Goal: Task Accomplishment & Management: Complete application form

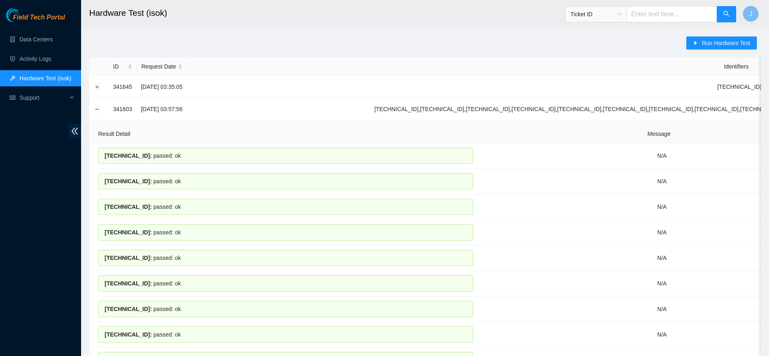
scroll to position [401, 0]
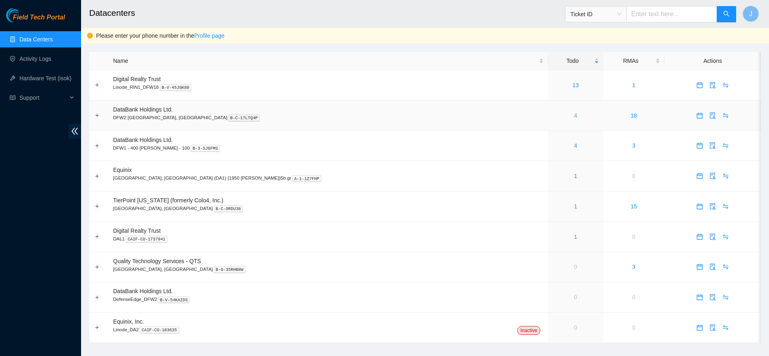
click at [574, 114] on link "4" at bounding box center [575, 115] width 3 height 6
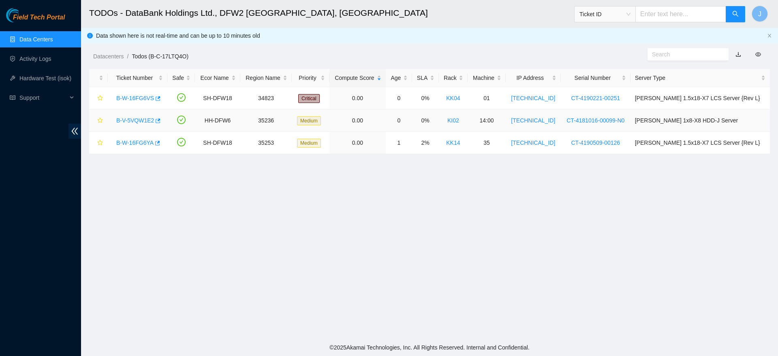
click at [146, 117] on link "B-V-5VQW1E2" at bounding box center [135, 120] width 38 height 6
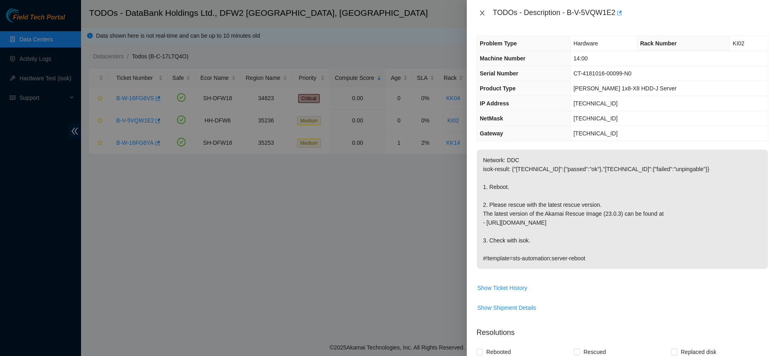
click at [481, 13] on icon "close" at bounding box center [482, 13] width 6 height 6
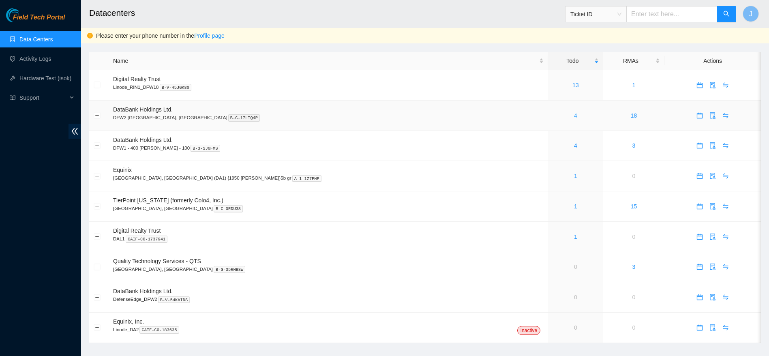
click at [574, 116] on link "4" at bounding box center [575, 115] width 3 height 6
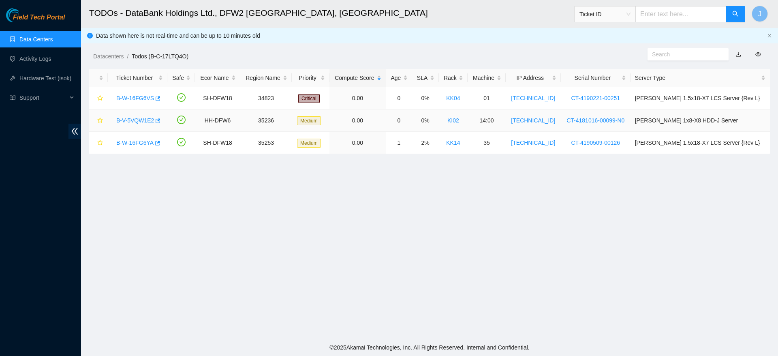
click at [130, 123] on link "B-V-5VQW1E2" at bounding box center [135, 120] width 38 height 6
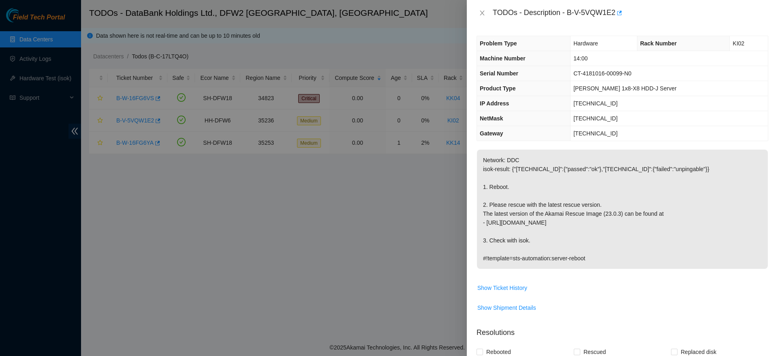
click at [582, 88] on td "Ciara 1x8-X8 HDD-J Server" at bounding box center [669, 88] width 197 height 15
click at [514, 285] on span "Show Ticket History" at bounding box center [503, 287] width 50 height 9
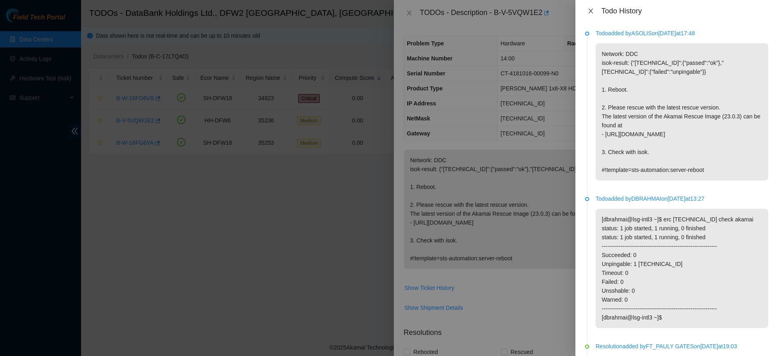
click at [588, 8] on icon "close" at bounding box center [591, 11] width 6 height 6
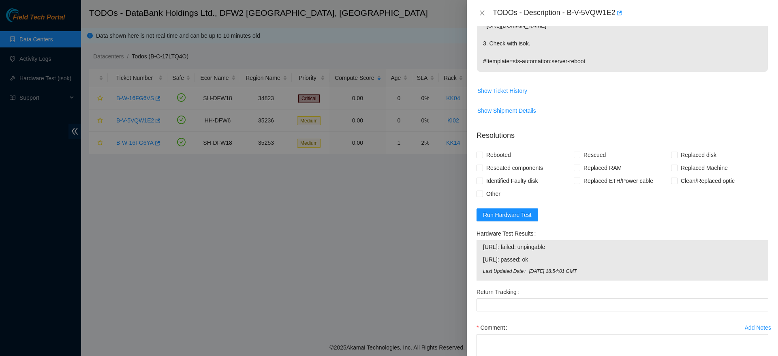
scroll to position [198, 0]
click at [490, 194] on span "Other" at bounding box center [493, 192] width 21 height 13
click at [482, 194] on input "Other" at bounding box center [480, 192] width 6 height 6
checkbox input "true"
click at [497, 159] on span "Rebooted" at bounding box center [498, 153] width 31 height 13
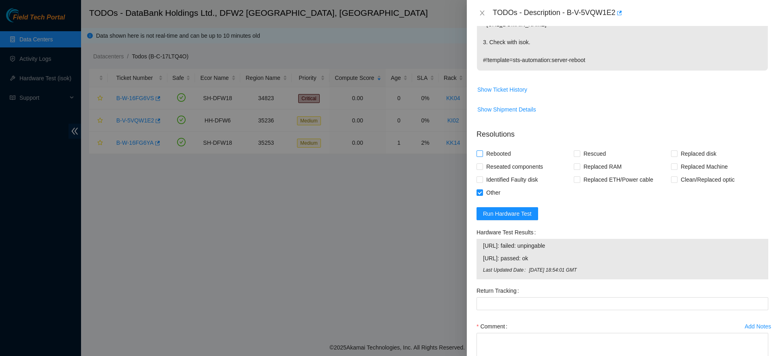
click at [482, 156] on input "Rebooted" at bounding box center [480, 153] width 6 height 6
checkbox input "true"
click at [600, 153] on span "Rescued" at bounding box center [595, 153] width 29 height 13
click at [580, 153] on input "Rescued" at bounding box center [577, 153] width 6 height 6
checkbox input "true"
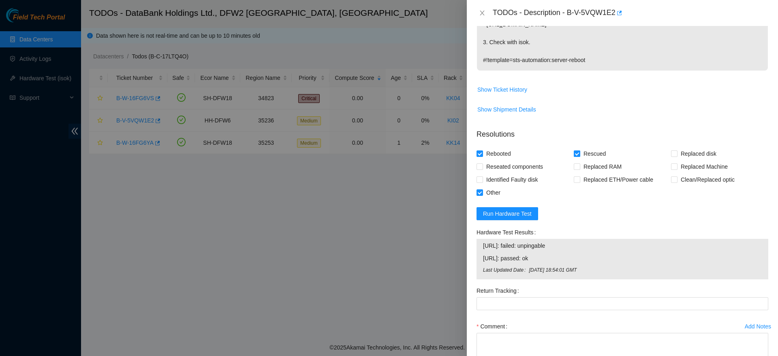
scroll to position [253, 0]
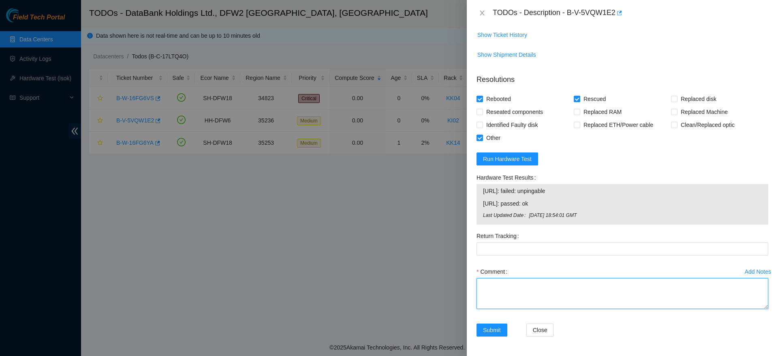
click at [542, 284] on textarea "Comment" at bounding box center [623, 293] width 292 height 31
type textarea "H"
paste textarea "Regenerating ld.so.cache [ 5.389518] random: load_drivers: uninitialized urando…"
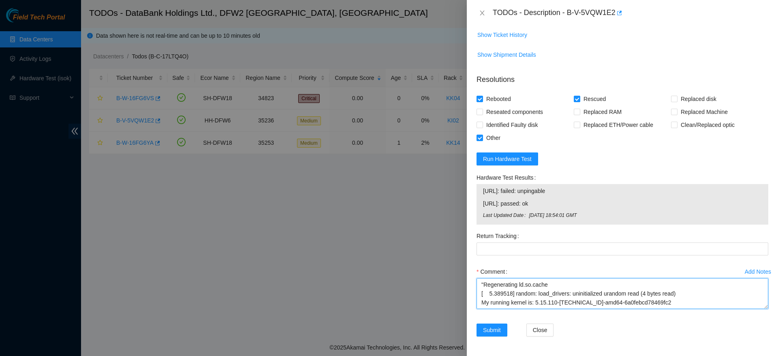
click at [609, 286] on textarea ""Regenerating ld.so.cache [ 5.389518] random: load_drivers: uninitialized urand…" at bounding box center [623, 293] width 292 height 31
paste textarea "Hi, I’ve noticed something unusual with this node — it boots into rescue mode n…"
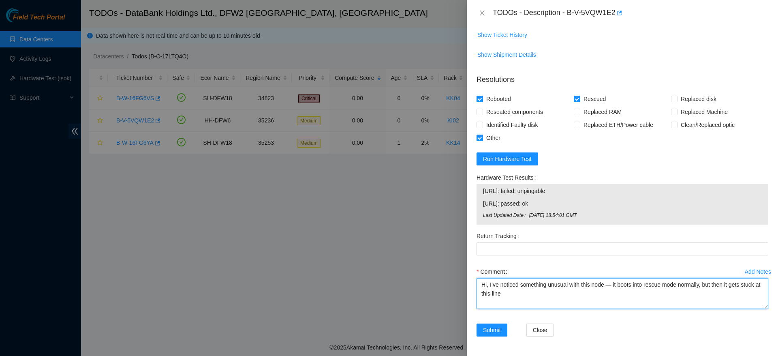
click at [570, 303] on textarea "Hi, I’ve noticed something unusual with this node — it boots into rescue mode n…" at bounding box center [623, 293] width 292 height 31
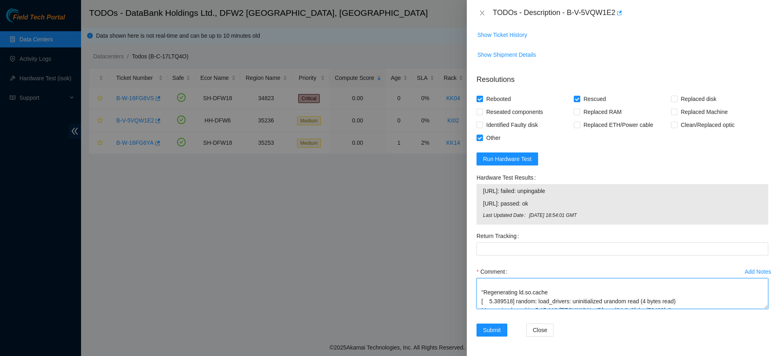
scroll to position [0, 0]
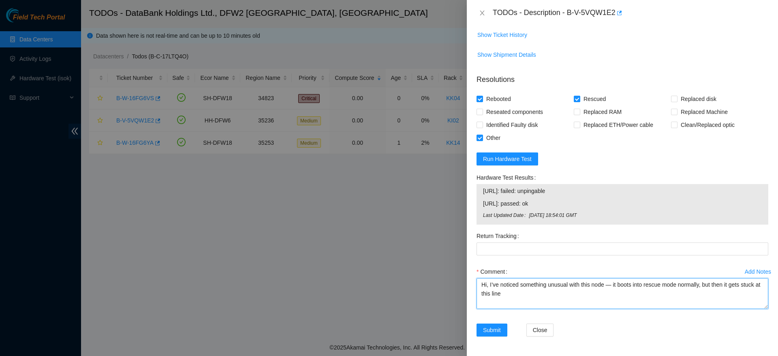
click at [615, 285] on textarea "Hi, I’ve noticed something unusual with this node — it boots into rescue mode n…" at bounding box center [623, 293] width 292 height 31
click at [641, 295] on textarea "Hi, I’ve noticed something unusual with this node it boots into rescue mode nor…" at bounding box center [623, 293] width 292 height 31
click at [602, 295] on textarea "Hi, I’ve noticed something unusual with this node it boots into rescue mode nor…" at bounding box center [623, 293] width 292 height 31
click at [649, 292] on textarea "Hi, I’ve noticed something unusual with this node it boots into rescue mode nor…" at bounding box center [623, 293] width 292 height 31
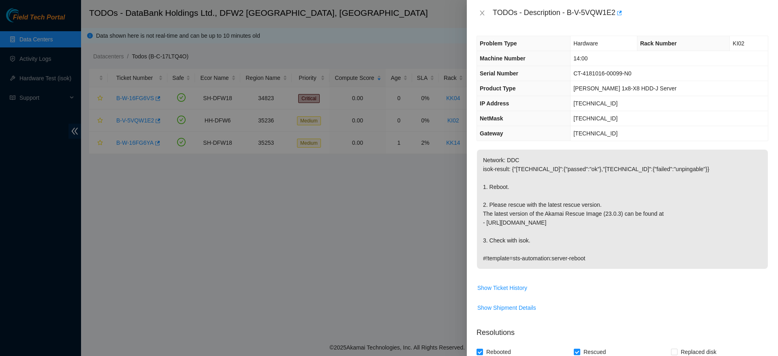
click at [617, 70] on span "CT-4181016-00099-N0" at bounding box center [603, 73] width 58 height 6
copy span "CT-4181016-00099-N0"
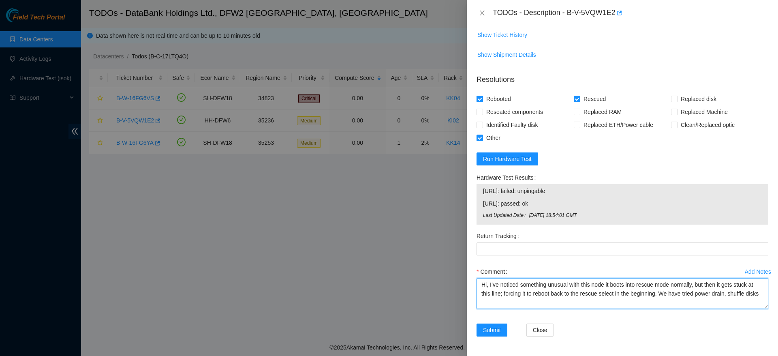
scroll to position [178, 0]
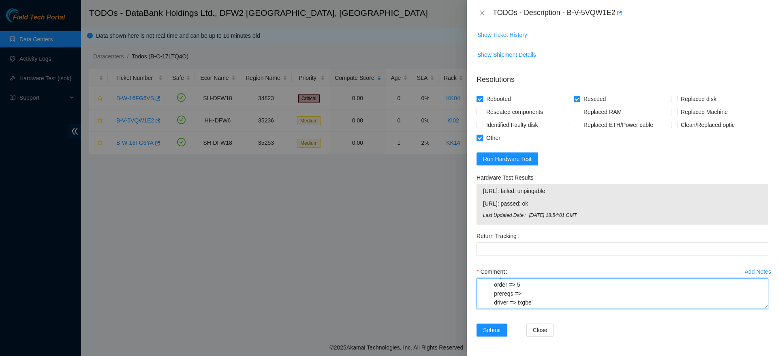
drag, startPoint x: 478, startPoint y: 283, endPoint x: 590, endPoint y: 384, distance: 150.7
click at [590, 356] on html "Field Tech Portal Data Centers Activity Logs Hardware Test (isok) Support TODOs…" at bounding box center [389, 178] width 778 height 356
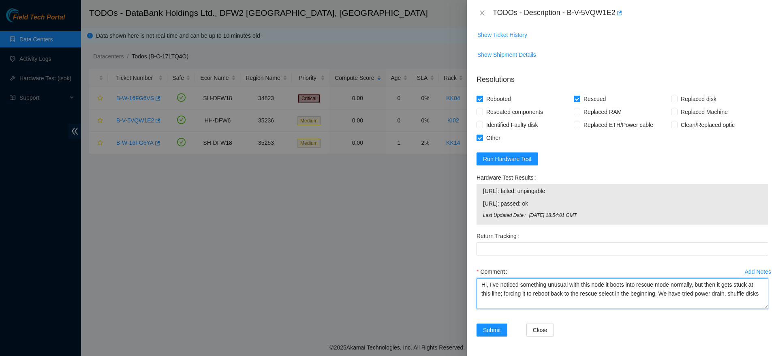
click at [570, 300] on textarea "Hi, I’ve noticed something unusual with this node it boots into rescue mode nor…" at bounding box center [623, 293] width 292 height 31
drag, startPoint x: 559, startPoint y: 305, endPoint x: 437, endPoint y: 275, distance: 124.9
click at [437, 275] on div "TODOs - Description - B-V-5VQW1E2 Problem Type Hardware Rack Number KI02 Machin…" at bounding box center [389, 178] width 778 height 356
paste textarea "The node successfully boots into rescue mode, but stalls at the following outpu…"
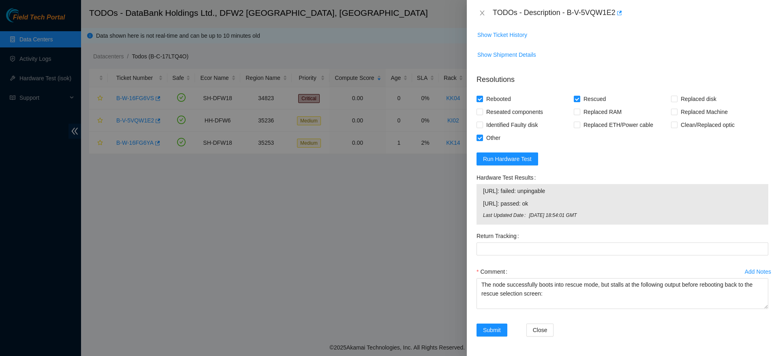
click at [675, 312] on div "Comment The node successfully boots into rescue mode, but stalls at the followi…" at bounding box center [623, 289] width 292 height 49
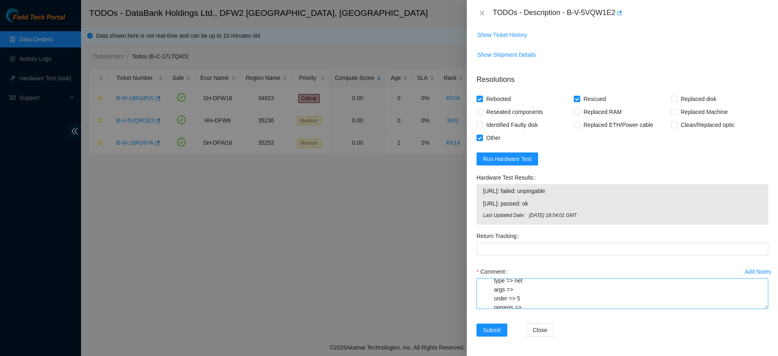
scroll to position [169, 0]
click at [673, 303] on textarea "The node successfully boots into rescue mode, but stalls at the following outpu…" at bounding box center [623, 293] width 292 height 31
paste textarea "Troubleshooting Performed: Power drained the node Swapped/shuffled disks Despit…"
click at [602, 292] on textarea "The node successfully boots into rescue mode, but stalls at the following outpu…" at bounding box center [623, 293] width 292 height 31
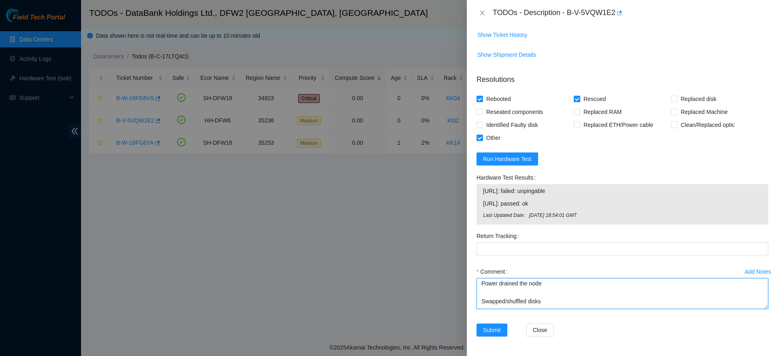
scroll to position [216, 0]
click at [601, 297] on textarea "The node successfully boots into rescue mode, but stalls at the following outpu…" at bounding box center [623, 293] width 292 height 31
click at [605, 292] on textarea "The node successfully boots into rescue mode, but stalls at the following outpu…" at bounding box center [623, 293] width 292 height 31
click at [580, 293] on textarea "The node successfully boots into rescue mode, but stalls at the following outpu…" at bounding box center [623, 293] width 292 height 31
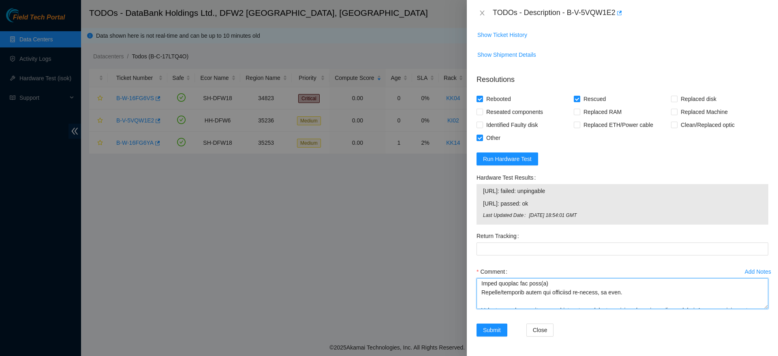
scroll to position [232, 0]
click at [640, 303] on textarea "Comment" at bounding box center [623, 293] width 292 height 31
click at [639, 302] on textarea "Comment" at bounding box center [623, 293] width 292 height 31
type textarea "The node successfully boots into rescue mode, but stalls at the following outpu…"
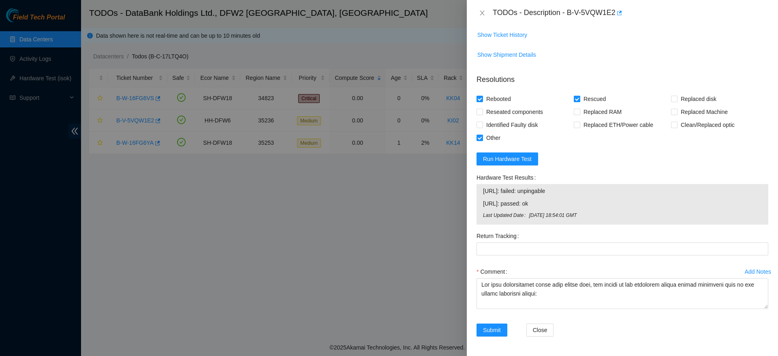
click at [581, 99] on span "Rescued" at bounding box center [595, 98] width 29 height 13
click at [580, 99] on input "Rescued" at bounding box center [577, 99] width 6 height 6
checkbox input "false"
click at [493, 325] on button "Submit" at bounding box center [492, 330] width 31 height 13
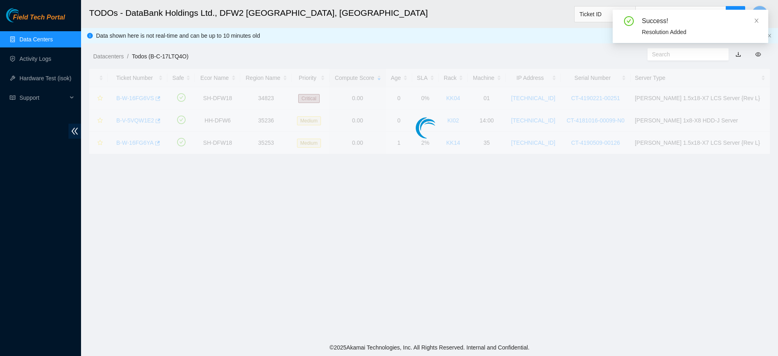
scroll to position [195, 0]
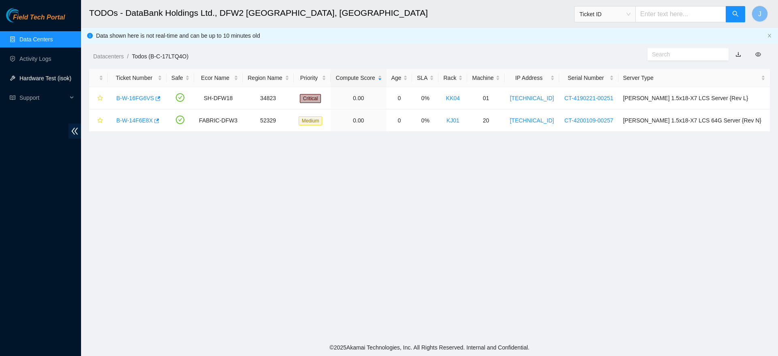
click at [39, 75] on link "Hardware Test (isok)" at bounding box center [45, 78] width 52 height 6
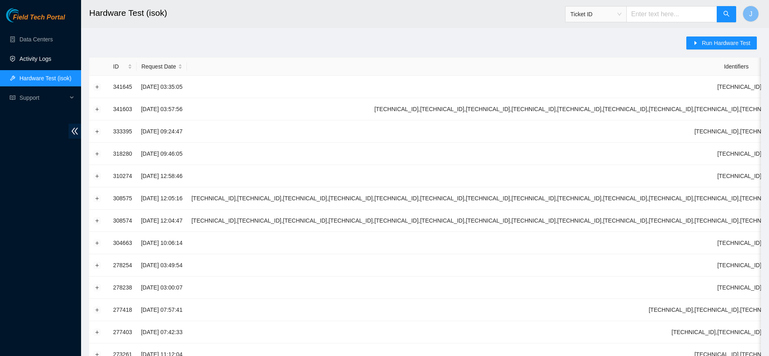
click at [49, 62] on link "Activity Logs" at bounding box center [35, 59] width 32 height 6
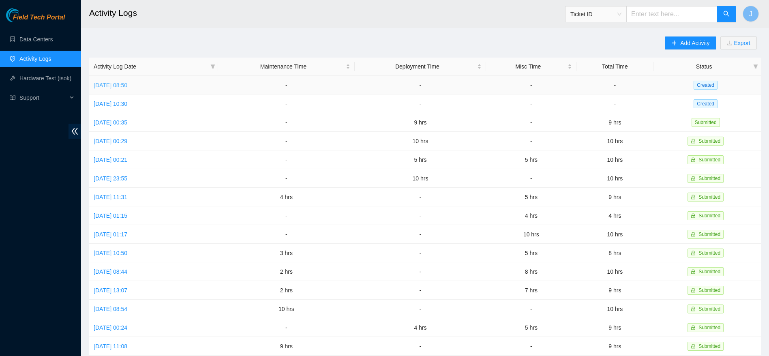
click at [127, 83] on link "Thu, 25 Sep 2025 08:50" at bounding box center [111, 85] width 34 height 6
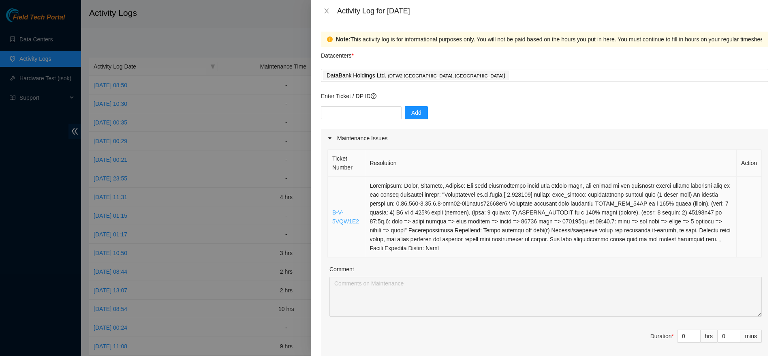
click at [341, 219] on link "B-V-5VQW1E2" at bounding box center [345, 216] width 27 height 15
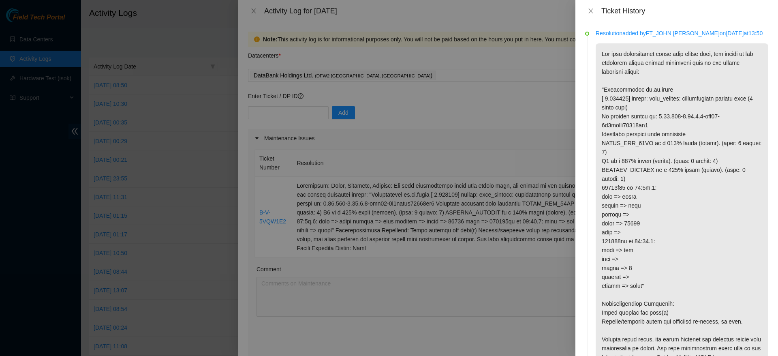
click at [635, 189] on p at bounding box center [682, 209] width 173 height 333
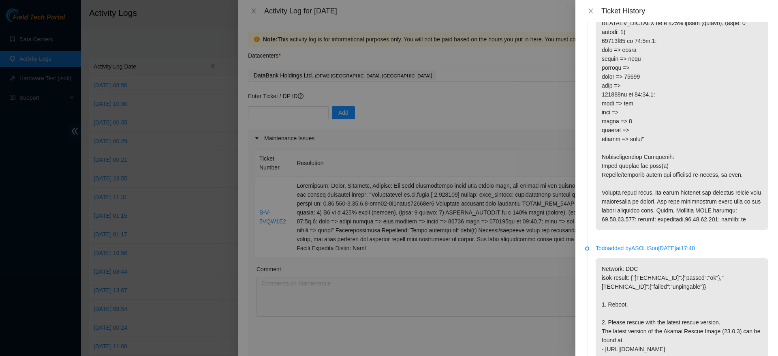
scroll to position [147, 0]
click at [589, 13] on icon "close" at bounding box center [591, 11] width 6 height 6
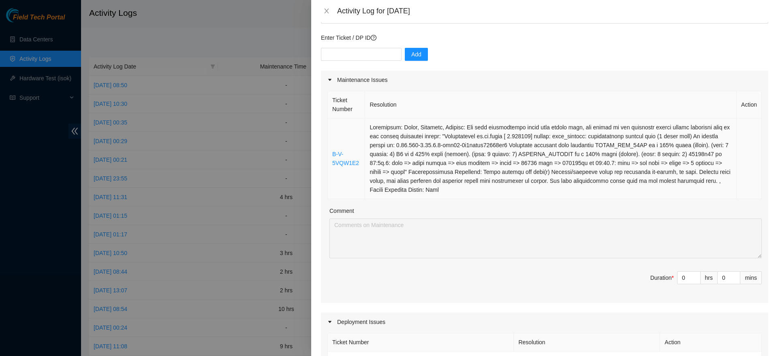
scroll to position [0, 0]
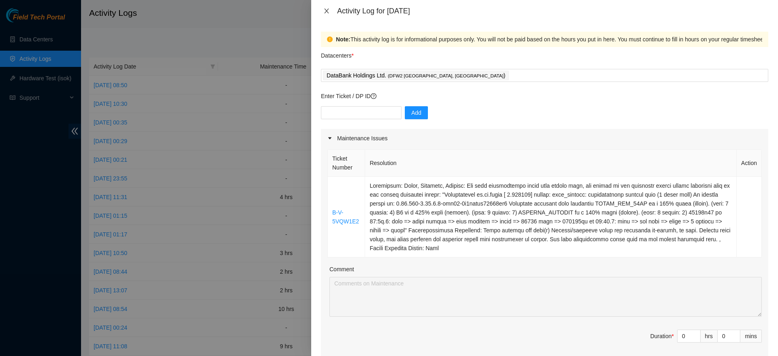
click at [327, 11] on icon "close" at bounding box center [326, 11] width 4 height 5
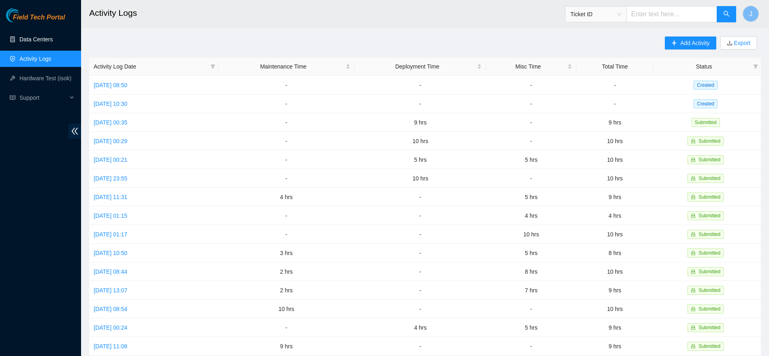
click at [23, 42] on link "Data Centers" at bounding box center [35, 39] width 33 height 6
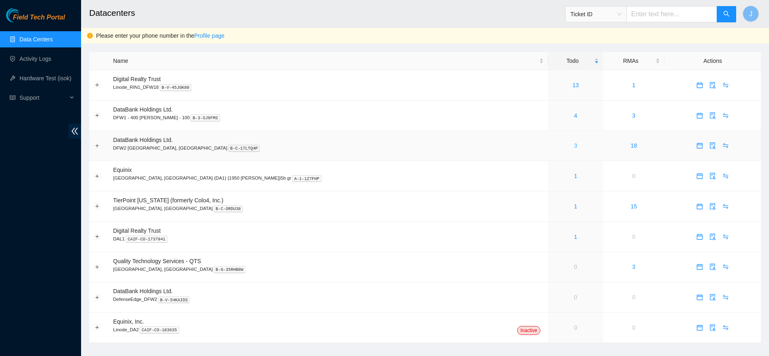
click at [574, 146] on link "3" at bounding box center [575, 145] width 3 height 6
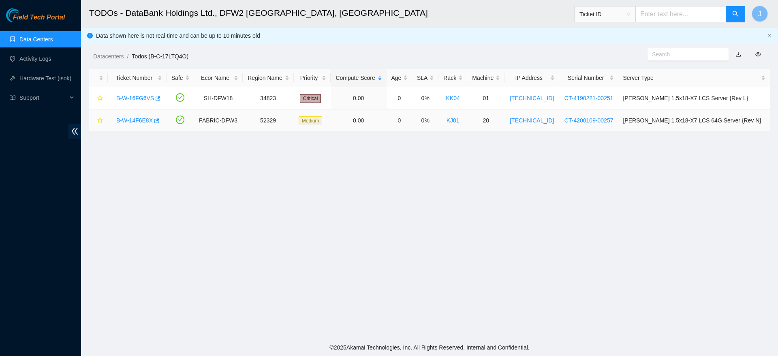
click at [142, 121] on link "B-W-14F6E8X" at bounding box center [134, 120] width 36 height 6
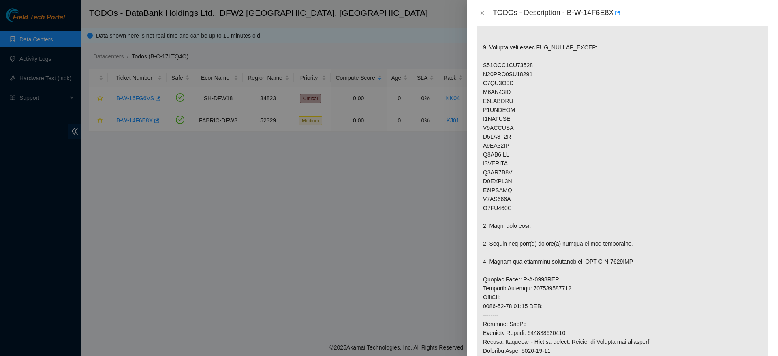
scroll to position [212, 0]
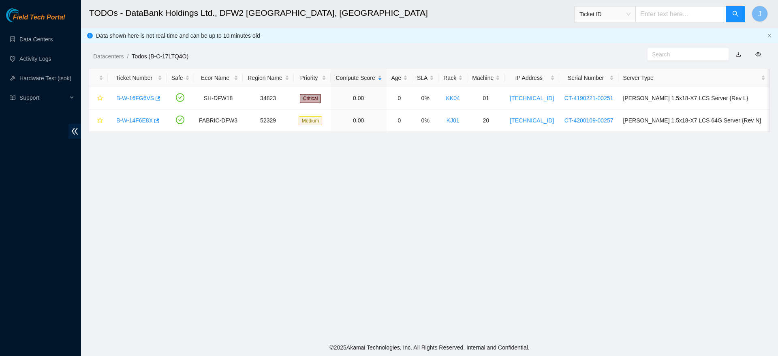
click at [267, 58] on ol "Datacenters / Todos (B-C-17LTQ4O) /" at bounding box center [348, 56] width 511 height 9
click at [39, 40] on link "Data Centers" at bounding box center [35, 39] width 33 height 6
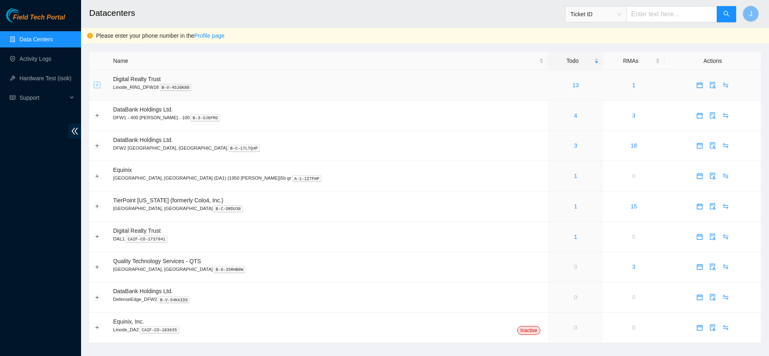
click at [99, 82] on button "Expand row" at bounding box center [97, 85] width 6 height 6
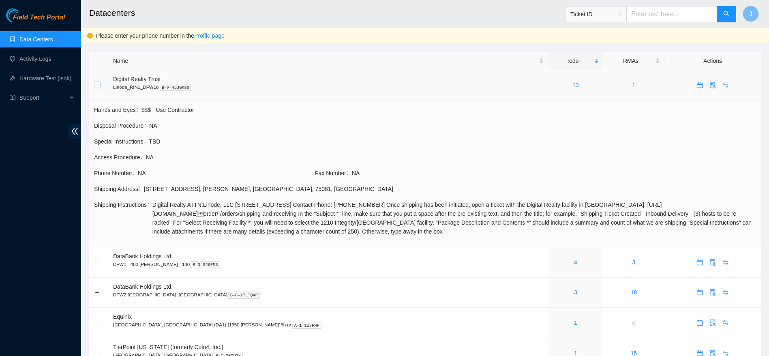
click at [99, 82] on button "Collapse row" at bounding box center [97, 85] width 6 height 6
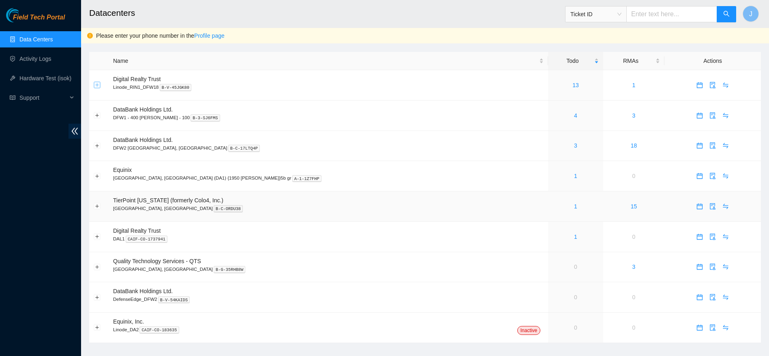
scroll to position [12, 0]
